Goal: Transaction & Acquisition: Purchase product/service

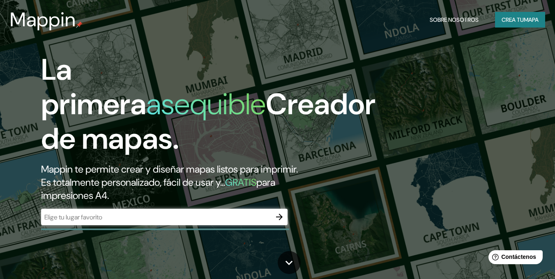
click at [232, 227] on div "La primera asequible Creador de mapas. Mappin te permite crear y diseñar mapas …" at bounding box center [179, 143] width 333 height 181
click at [232, 222] on div "​" at bounding box center [164, 217] width 246 height 16
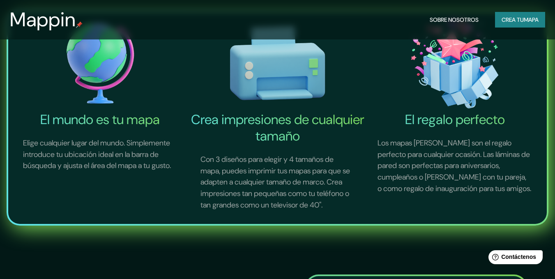
scroll to position [287, 0]
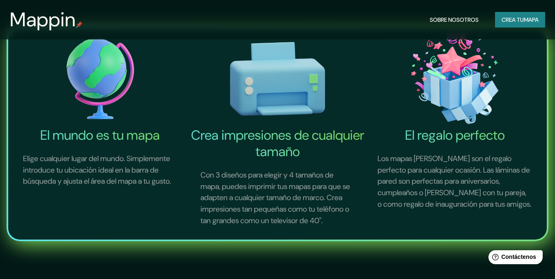
click at [111, 94] on img at bounding box center [100, 79] width 174 height 96
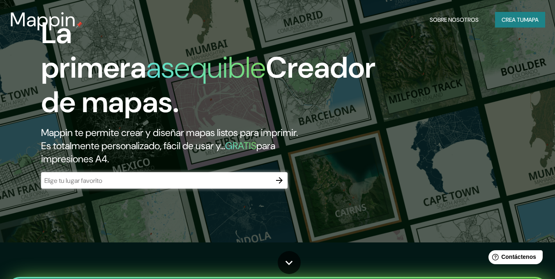
scroll to position [0, 0]
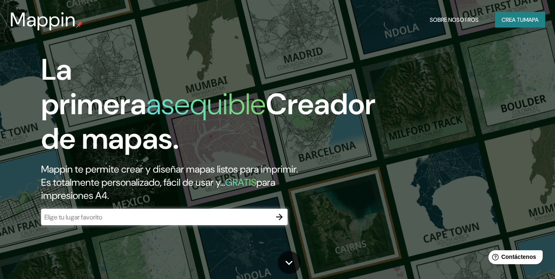
drag, startPoint x: 519, startPoint y: 22, endPoint x: 538, endPoint y: 43, distance: 28.8
click at [541, 46] on div "La primera asequible Creador de mapas. Mappin te permite crear y diseñar mapas …" at bounding box center [277, 139] width 555 height 279
click at [529, 24] on font "mapa" at bounding box center [531, 19] width 15 height 11
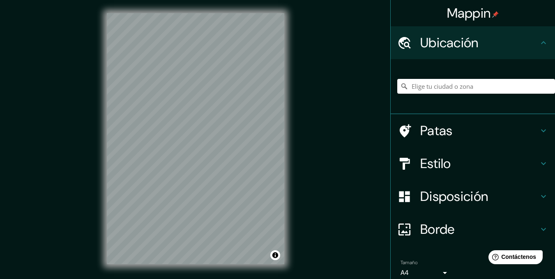
click at [417, 103] on div "Mappin Ubicación Patas Estilo Disposición Borde Elige un borde. Consejo : puede…" at bounding box center [277, 145] width 555 height 290
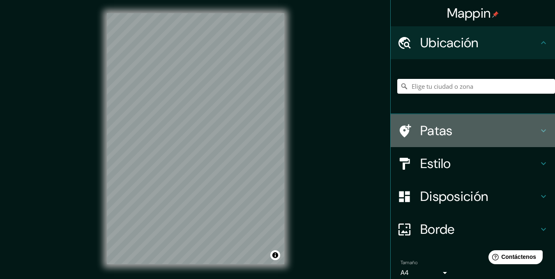
click at [436, 126] on font "Patas" at bounding box center [436, 130] width 32 height 17
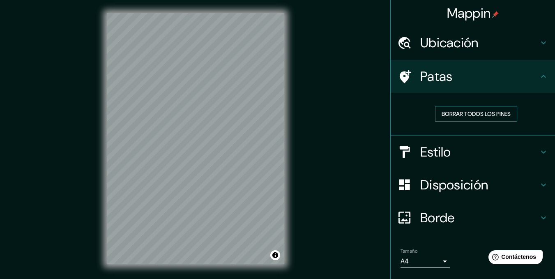
click at [446, 117] on font "Borrar todos los pines" at bounding box center [475, 113] width 69 height 7
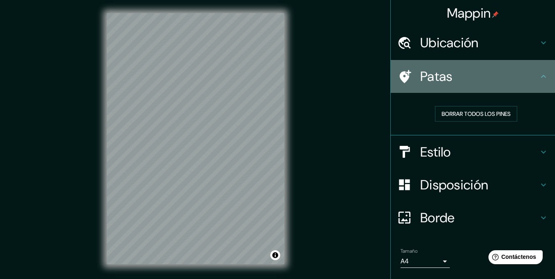
click at [446, 74] on font "Patas" at bounding box center [436, 76] width 32 height 17
click at [528, 83] on h4 "Patas" at bounding box center [479, 76] width 118 height 16
click at [538, 77] on icon at bounding box center [543, 76] width 10 height 10
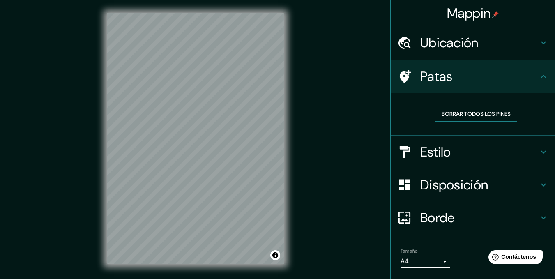
drag, startPoint x: 487, startPoint y: 117, endPoint x: 470, endPoint y: 119, distance: 17.5
click at [486, 117] on font "Borrar todos los pines" at bounding box center [475, 113] width 69 height 7
click at [304, 170] on div "Mappin Ubicación Patas Borrar todos los pines Estilo Disposición Borde Elige un…" at bounding box center [277, 145] width 555 height 290
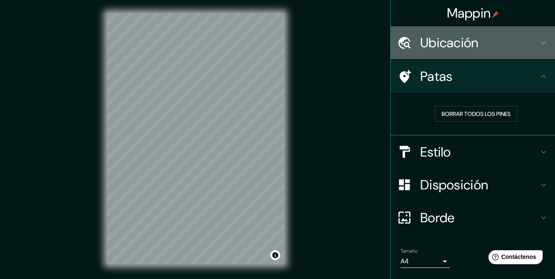
click at [469, 51] on font "Ubicación" at bounding box center [449, 42] width 58 height 17
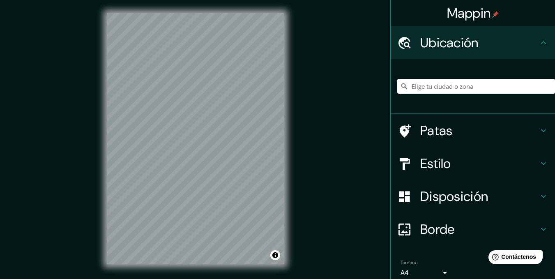
click at [437, 84] on input "Elige tu ciudad o zona" at bounding box center [476, 86] width 158 height 15
type input "[GEOGRAPHIC_DATA]"
click at [464, 150] on div "Estilo" at bounding box center [473, 163] width 164 height 33
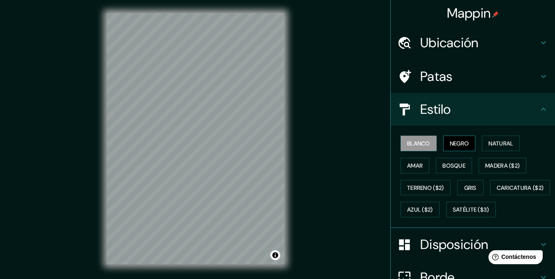
click at [451, 143] on font "Negro" at bounding box center [459, 143] width 19 height 7
click at [499, 140] on font "Natural" at bounding box center [500, 143] width 25 height 7
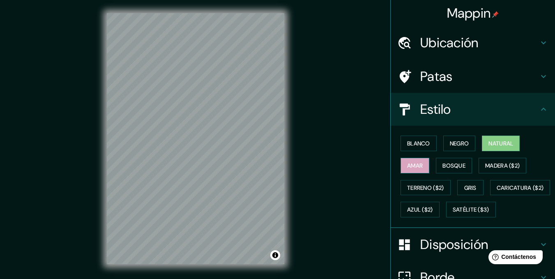
click at [414, 167] on font "Amar" at bounding box center [415, 165] width 16 height 7
click at [453, 164] on font "Bosque" at bounding box center [453, 165] width 23 height 7
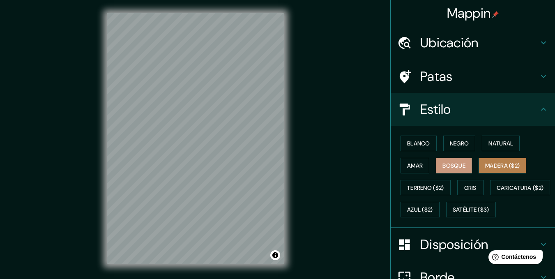
click at [485, 165] on font "Madera ($2)" at bounding box center [502, 165] width 34 height 7
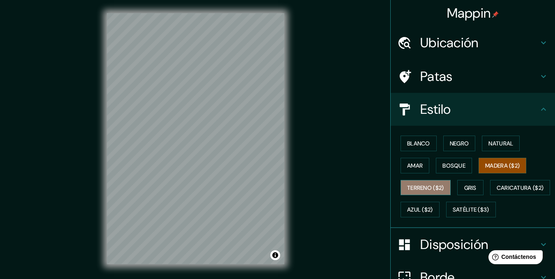
click at [431, 188] on font "Terreno ($2)" at bounding box center [425, 187] width 37 height 7
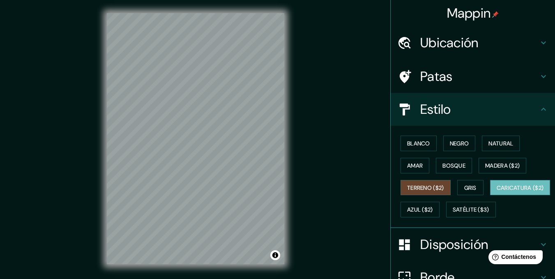
click at [496, 191] on font "Caricatura ($2)" at bounding box center [519, 187] width 47 height 7
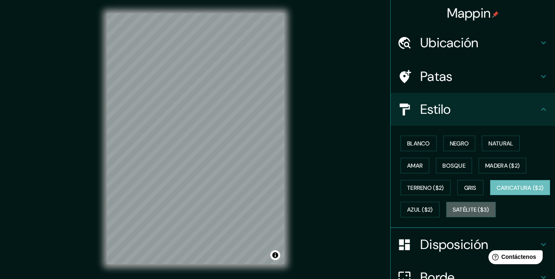
click at [453, 215] on font "Satélite ($3)" at bounding box center [471, 209] width 37 height 11
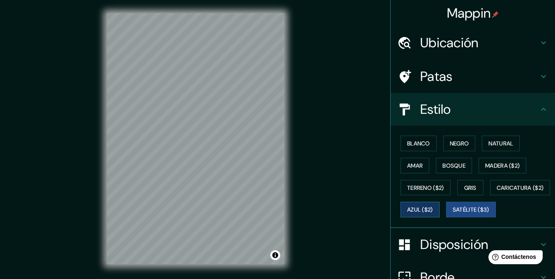
click at [439, 211] on button "Azul ($2)" at bounding box center [419, 210] width 39 height 16
click at [464, 191] on font "Gris" at bounding box center [470, 187] width 12 height 7
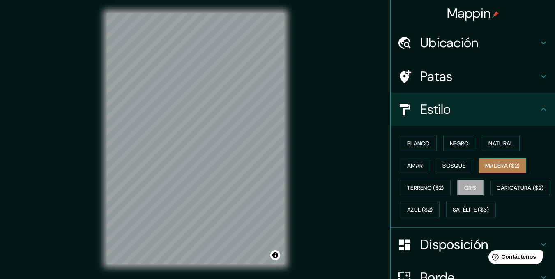
click at [487, 162] on font "Madera ($2)" at bounding box center [502, 165] width 34 height 7
click at [269, 278] on html "Mappin Ubicación [GEOGRAPHIC_DATA] [GEOGRAPHIC_DATA] [GEOGRAPHIC_DATA] [US_STAT…" at bounding box center [277, 139] width 555 height 279
click at [216, 278] on html "Mappin Ubicación [GEOGRAPHIC_DATA] [GEOGRAPHIC_DATA] [GEOGRAPHIC_DATA] [US_STAT…" at bounding box center [277, 139] width 555 height 279
click at [277, 257] on div "© Mapbox © OpenStreetMap Improve this map" at bounding box center [195, 138] width 177 height 251
click at [231, 0] on div "© Mapbox © OpenStreetMap Improve this map" at bounding box center [196, 138] width 204 height 277
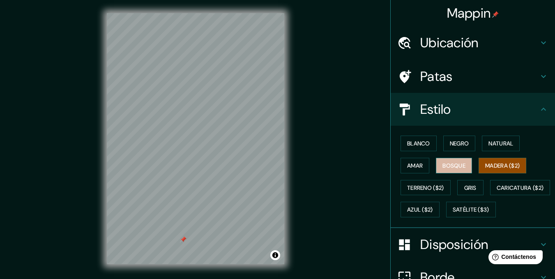
click at [447, 160] on font "Bosque" at bounding box center [453, 165] width 23 height 11
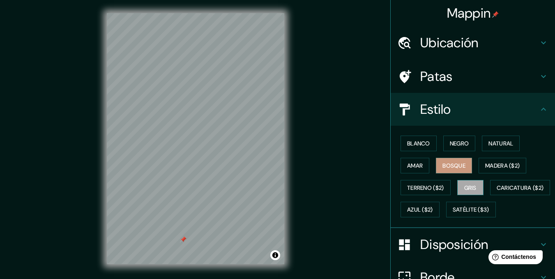
click at [458, 187] on button "Gris" at bounding box center [470, 188] width 26 height 16
click at [443, 165] on font "Bosque" at bounding box center [453, 165] width 23 height 7
click at [450, 145] on font "Negro" at bounding box center [459, 143] width 19 height 7
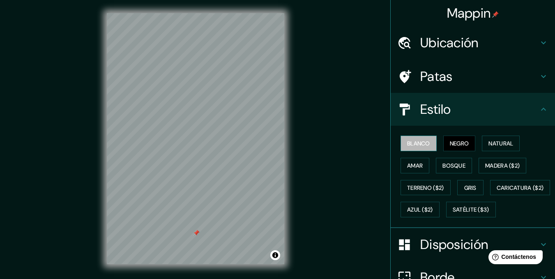
click at [409, 142] on font "Blanco" at bounding box center [418, 143] width 23 height 7
click at [409, 163] on font "Amar" at bounding box center [415, 165] width 16 height 7
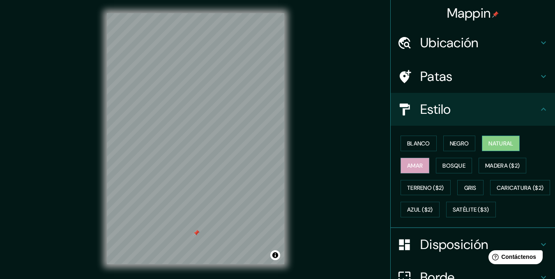
click at [488, 143] on font "Natural" at bounding box center [500, 143] width 25 height 7
click at [444, 169] on font "Bosque" at bounding box center [453, 165] width 23 height 11
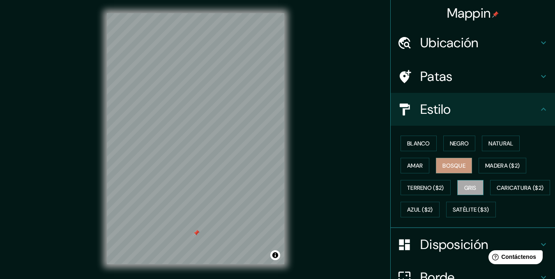
click at [469, 190] on font "Gris" at bounding box center [470, 187] width 12 height 7
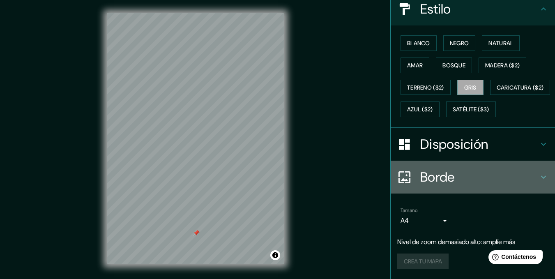
click at [480, 179] on h4 "Borde" at bounding box center [479, 177] width 118 height 16
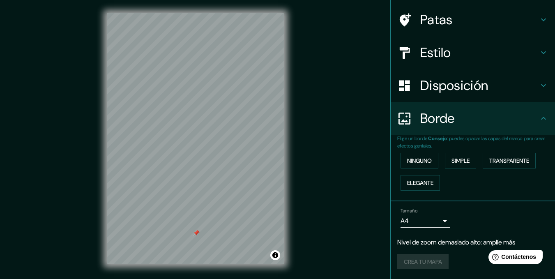
scroll to position [57, 0]
click at [413, 163] on font "Ninguno" at bounding box center [419, 160] width 25 height 7
click at [430, 182] on button "Elegante" at bounding box center [419, 183] width 39 height 16
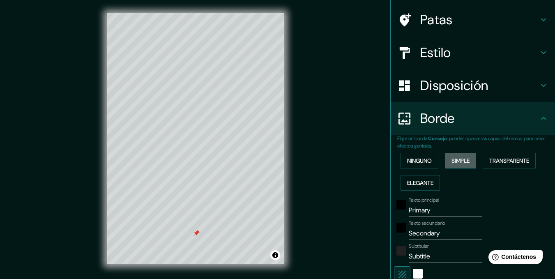
click at [451, 161] on font "Simple" at bounding box center [460, 160] width 18 height 7
click at [492, 157] on font "Transparente" at bounding box center [509, 160] width 40 height 7
click at [424, 176] on button "Elegante" at bounding box center [419, 183] width 39 height 16
click at [451, 163] on font "Simple" at bounding box center [460, 160] width 18 height 7
click at [421, 163] on font "Ninguno" at bounding box center [419, 160] width 25 height 7
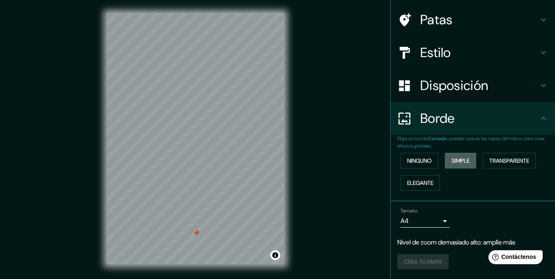
click at [463, 165] on font "Simple" at bounding box center [460, 160] width 18 height 11
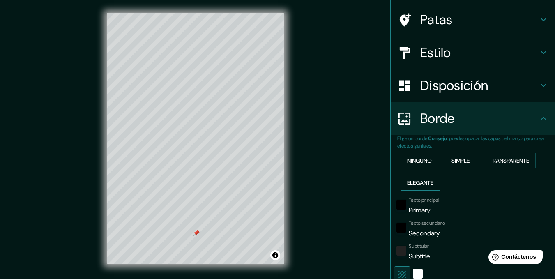
click at [422, 187] on font "Elegante" at bounding box center [420, 182] width 26 height 11
click at [517, 157] on font "Transparente" at bounding box center [509, 160] width 40 height 7
click at [421, 188] on button "Elegante" at bounding box center [419, 183] width 39 height 16
click at [446, 211] on input "Primary" at bounding box center [446, 210] width 74 height 13
type input "Primar"
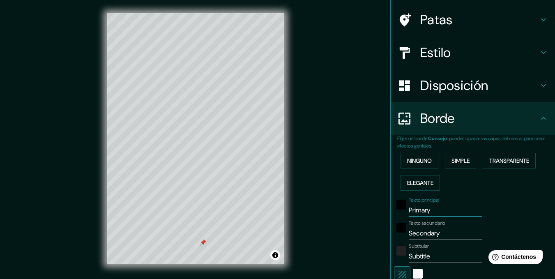
type input "173"
type input "35"
type input "17"
type input "Prim"
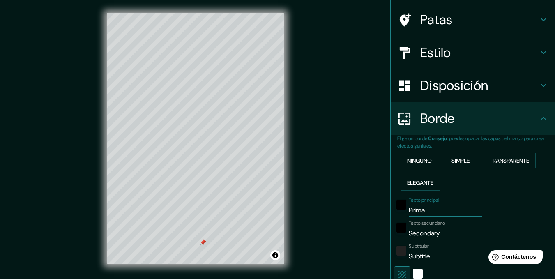
type input "173"
type input "35"
type input "17"
type input "Pr"
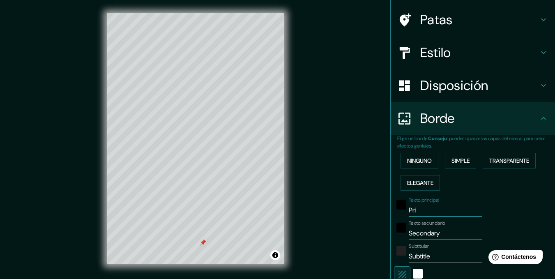
type input "173"
type input "35"
type input "17"
type input "P"
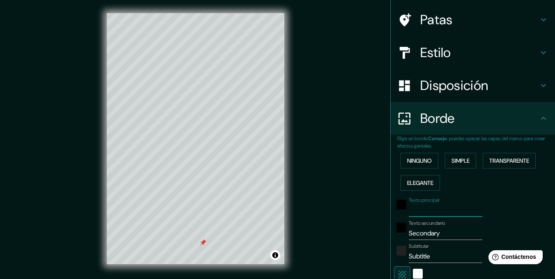
type input "173"
type input "35"
type input "17"
type input "D"
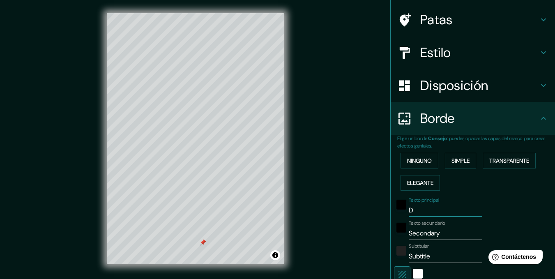
type input "173"
type input "35"
type input "17"
type input "Dr"
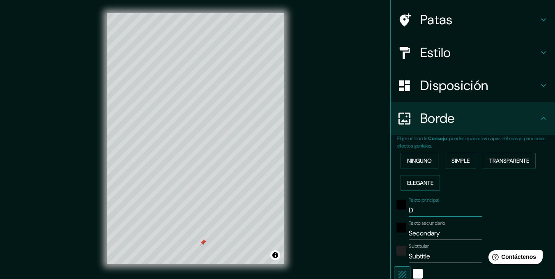
type input "173"
type input "35"
type input "17"
type input "Dra"
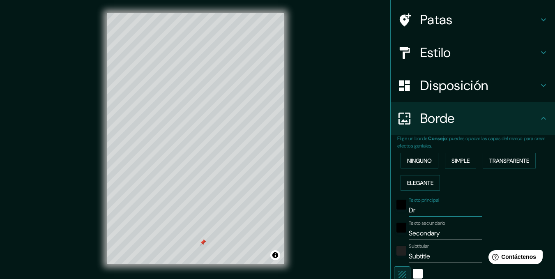
type input "173"
type input "35"
type input "17"
type input "Drag"
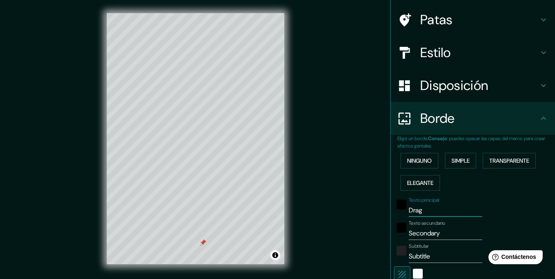
type input "173"
type input "35"
type input "17"
type input "[PERSON_NAME]"
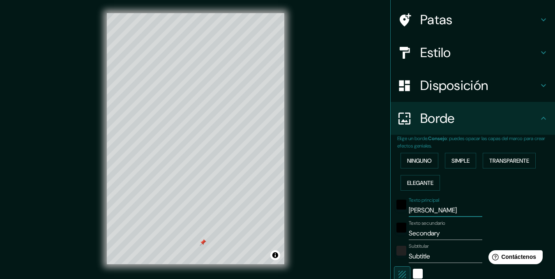
type input "173"
type input "35"
type input "17"
type input "Dragón"
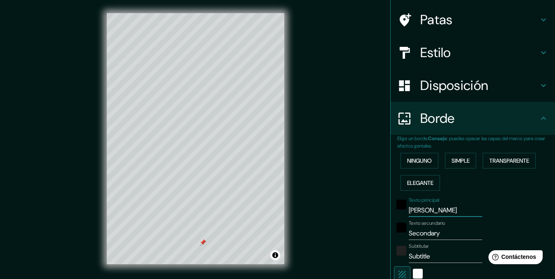
type input "173"
type input "35"
type input "17"
type input "Dragón"
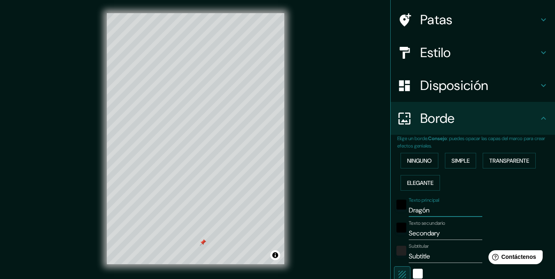
type input "173"
type input "35"
type input "17"
type input "Dragón"
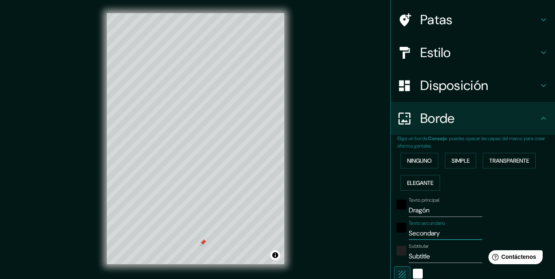
click at [437, 230] on input "Secondary" at bounding box center [446, 233] width 74 height 13
type input "Secondar"
type input "173"
type input "35"
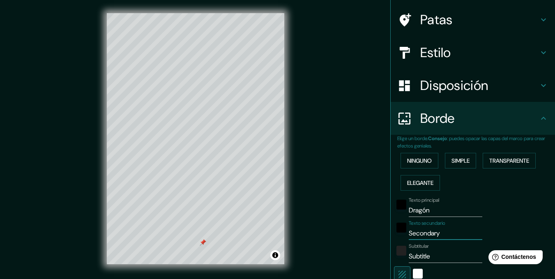
type input "17"
type input "Second"
type input "173"
type input "35"
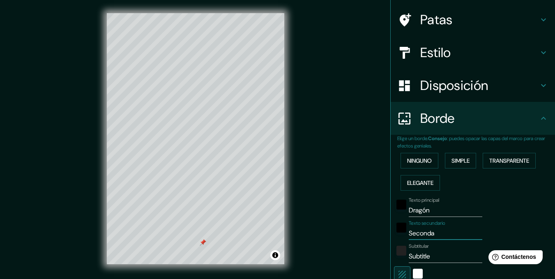
type input "17"
type input "Secon"
type input "173"
type input "35"
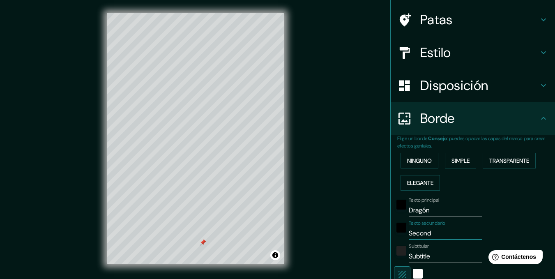
type input "17"
type input "Seco"
type input "173"
type input "35"
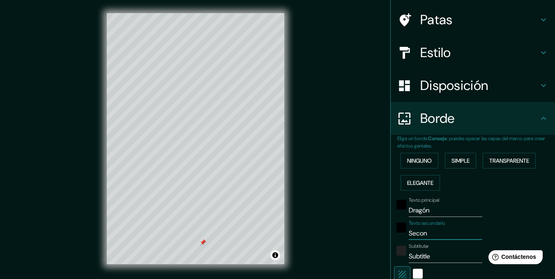
type input "17"
type input "Se"
type input "173"
type input "35"
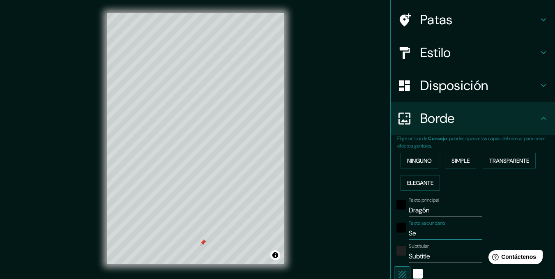
type input "17"
type input "S"
type input "173"
type input "35"
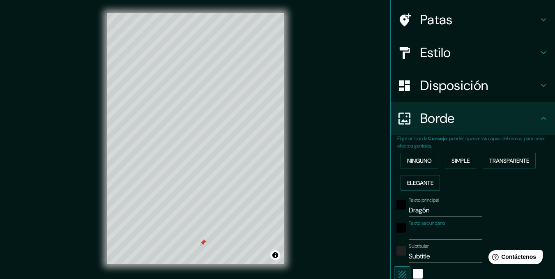
type input "17"
type input "O"
type input "173"
type input "35"
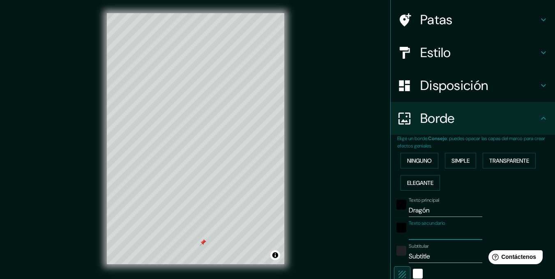
type input "17"
type input "Ol"
type input "173"
type input "35"
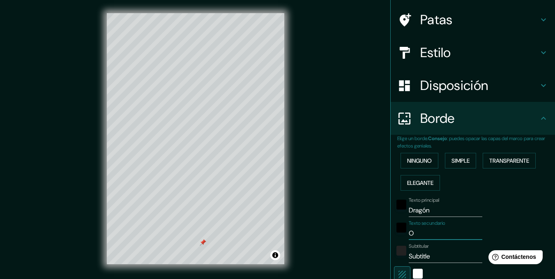
type input "17"
type input "Olv"
type input "173"
type input "35"
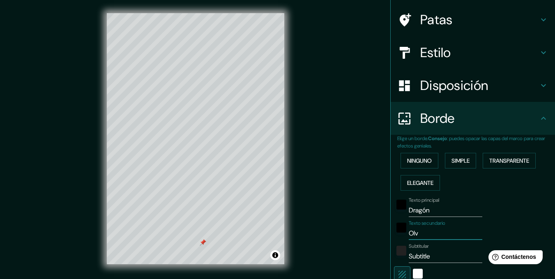
type input "17"
type input "Olvi"
type input "173"
type input "35"
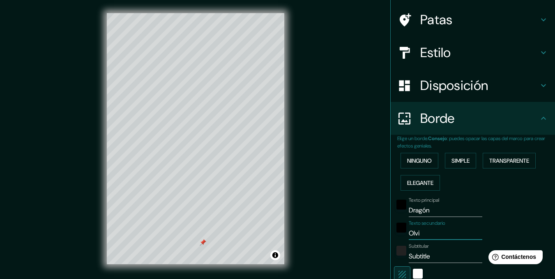
type input "17"
type input "Olvid"
type input "173"
type input "35"
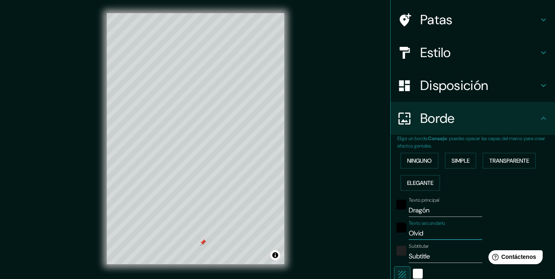
type input "17"
type input "Olvida"
type input "173"
type input "35"
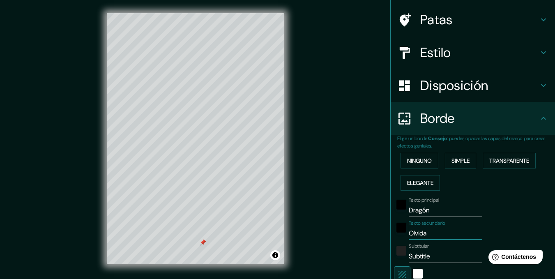
type input "17"
type input "Olvidad"
type input "173"
type input "35"
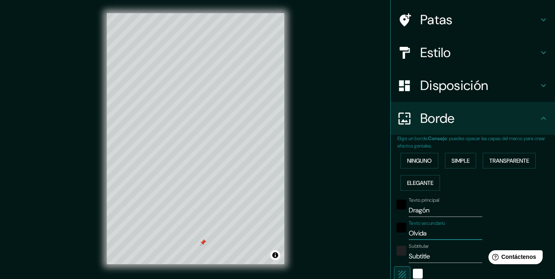
type input "17"
type input "Olvidado"
type input "173"
type input "35"
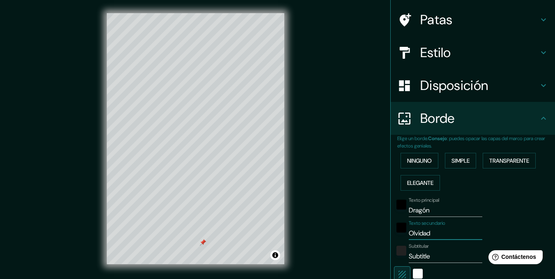
type input "17"
type input "Olvidado"
click at [428, 250] on input "Subtitle" at bounding box center [446, 256] width 74 height 13
type input "Subtitl"
type input "173"
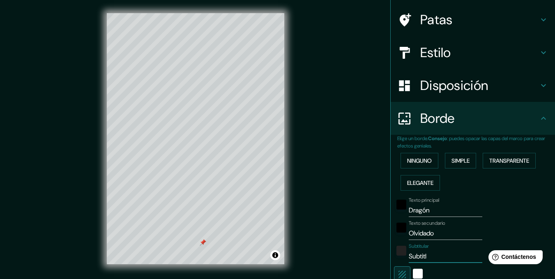
type input "35"
type input "17"
type input "Sub"
type input "173"
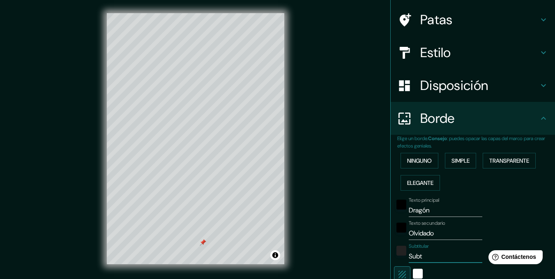
type input "35"
type input "17"
type input "S"
type input "173"
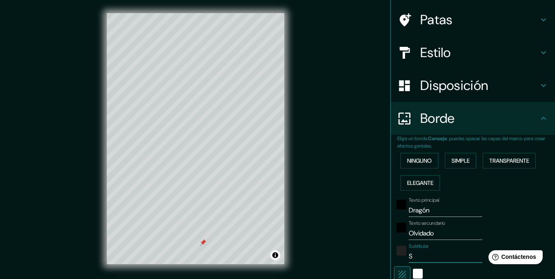
type input "35"
type input "17"
click at [397, 270] on icon "button" at bounding box center [402, 274] width 10 height 10
type input "173"
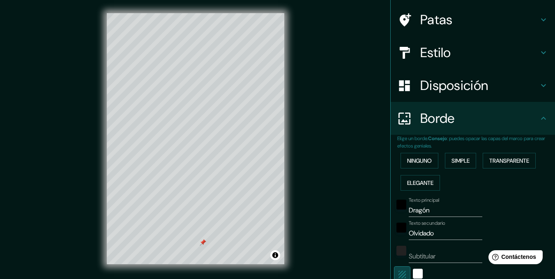
type input "35"
type input "17"
click at [335, 195] on div "Mappin Ubicación [GEOGRAPHIC_DATA] [GEOGRAPHIC_DATA] [GEOGRAPHIC_DATA] [GEOGRAP…" at bounding box center [277, 145] width 555 height 290
click at [397, 269] on icon "button" at bounding box center [402, 274] width 10 height 10
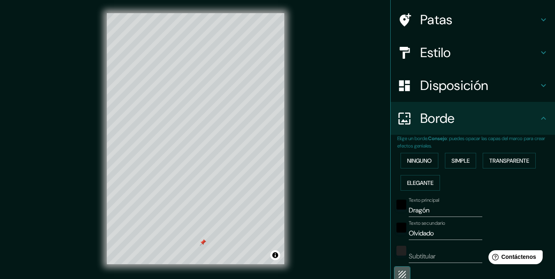
type input "173"
type input "35"
type input "17"
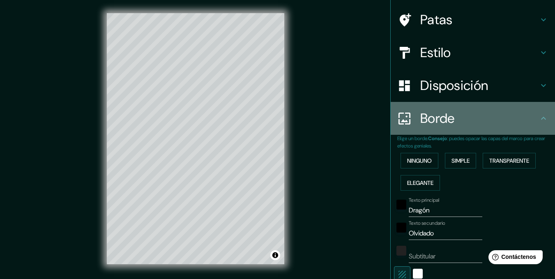
click at [529, 119] on h4 "Borde" at bounding box center [479, 118] width 118 height 16
click at [539, 120] on icon at bounding box center [543, 118] width 10 height 10
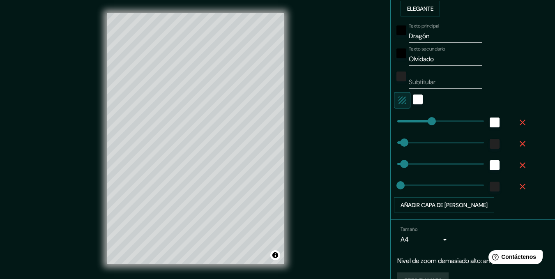
scroll to position [250, 0]
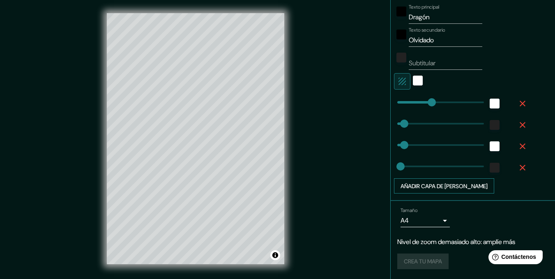
click at [414, 183] on font "Añadir capa de [PERSON_NAME]" at bounding box center [443, 185] width 87 height 7
type input "173"
type input "35"
type input "17"
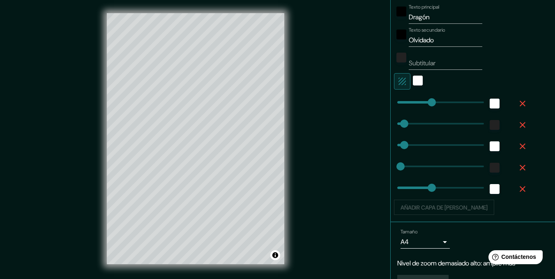
type input "173"
click at [260, 234] on div "© Mapbox © OpenStreetMap Improve this map" at bounding box center [195, 138] width 177 height 251
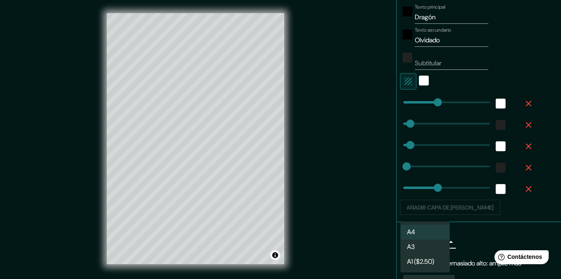
click at [426, 241] on body "Mappin Ubicación [GEOGRAPHIC_DATA] [GEOGRAPHIC_DATA] [GEOGRAPHIC_DATA] [GEOGRAP…" at bounding box center [280, 139] width 561 height 279
click at [419, 251] on li "A3" at bounding box center [424, 247] width 49 height 15
click at [419, 246] on body "Mappin Ubicación [GEOGRAPHIC_DATA] [GEOGRAPHIC_DATA] [GEOGRAPHIC_DATA] [GEOGRAP…" at bounding box center [280, 139] width 561 height 279
click at [416, 234] on li "A4" at bounding box center [424, 232] width 49 height 15
type input "single"
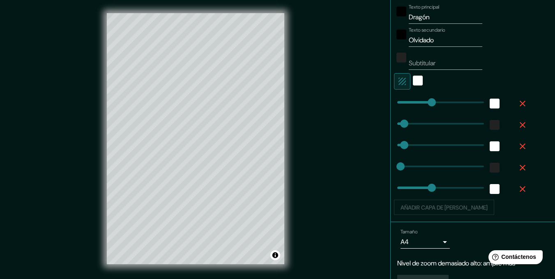
click at [549, 183] on div "Mappin Ubicación [GEOGRAPHIC_DATA] [GEOGRAPHIC_DATA] [GEOGRAPHIC_DATA] [GEOGRAP…" at bounding box center [472, 139] width 165 height 279
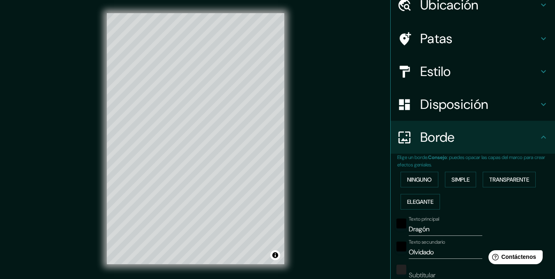
scroll to position [0, 0]
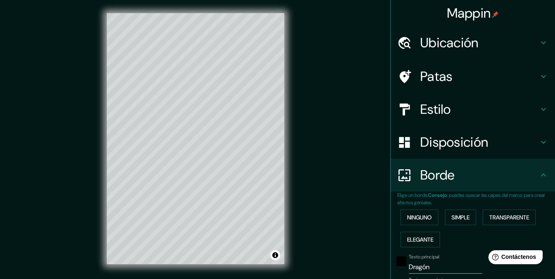
click at [461, 73] on h4 "Patas" at bounding box center [479, 76] width 118 height 16
type input "173"
type input "35"
type input "17"
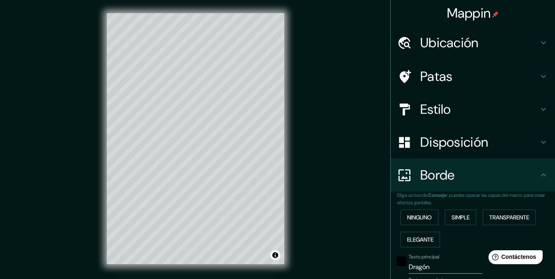
type input "173"
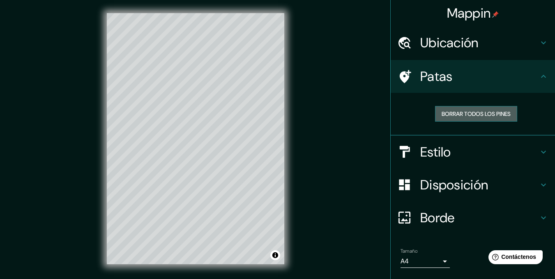
click at [464, 113] on font "Borrar todos los pines" at bounding box center [475, 113] width 69 height 7
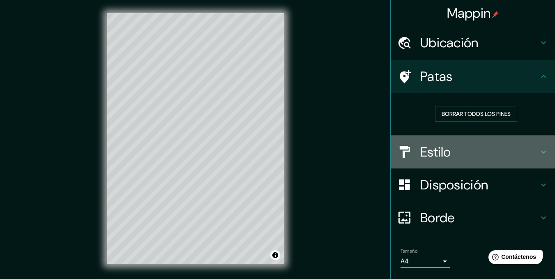
click at [456, 145] on h4 "Estilo" at bounding box center [479, 152] width 118 height 16
type input "173"
type input "35"
type input "17"
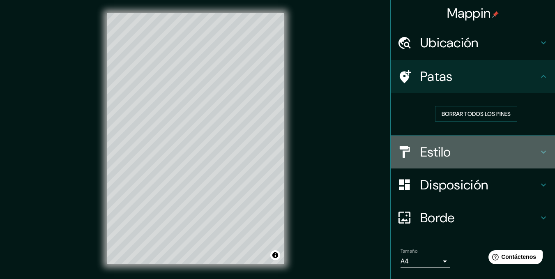
type input "173"
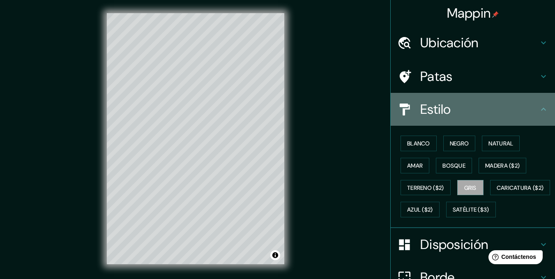
click at [447, 122] on div "Estilo" at bounding box center [473, 109] width 164 height 33
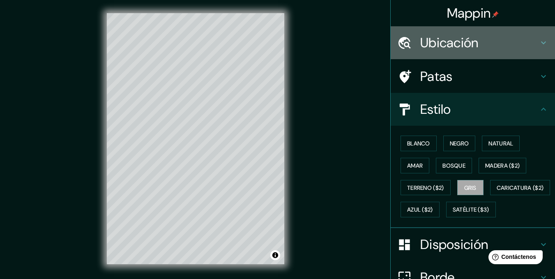
click at [435, 32] on div "Ubicación" at bounding box center [473, 42] width 164 height 33
type input "173"
type input "35"
type input "17"
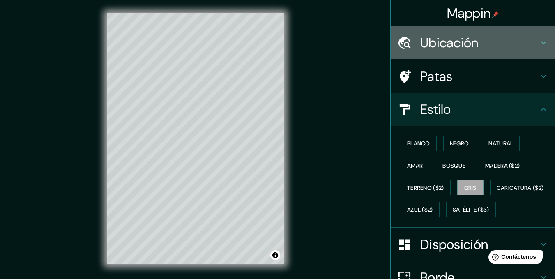
type input "173"
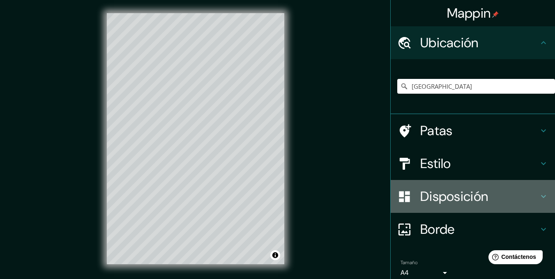
click at [457, 192] on font "Disposición" at bounding box center [454, 196] width 68 height 17
type input "173"
type input "35"
type input "17"
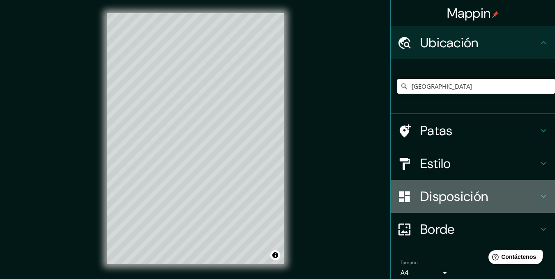
type input "173"
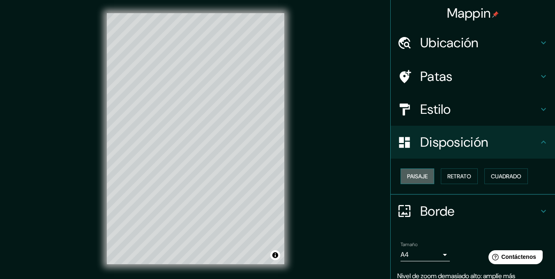
click at [419, 177] on font "Paisaje" at bounding box center [417, 175] width 21 height 7
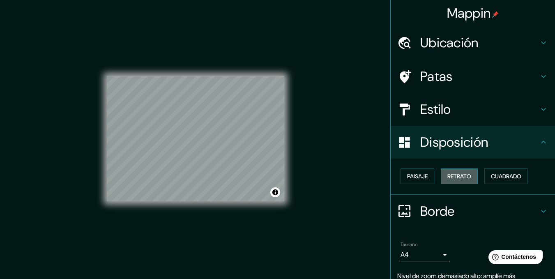
click at [450, 177] on font "Retrato" at bounding box center [459, 175] width 24 height 7
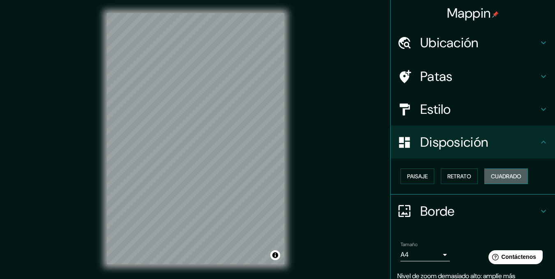
click at [486, 182] on button "Cuadrado" at bounding box center [506, 176] width 44 height 16
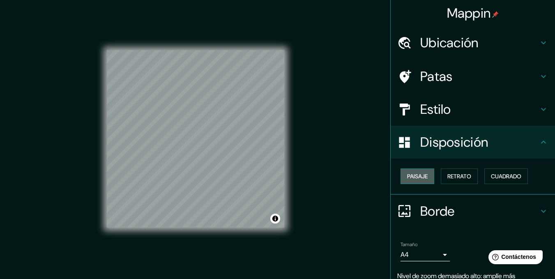
click at [426, 176] on button "Paisaje" at bounding box center [417, 176] width 34 height 16
